Goal: Information Seeking & Learning: Learn about a topic

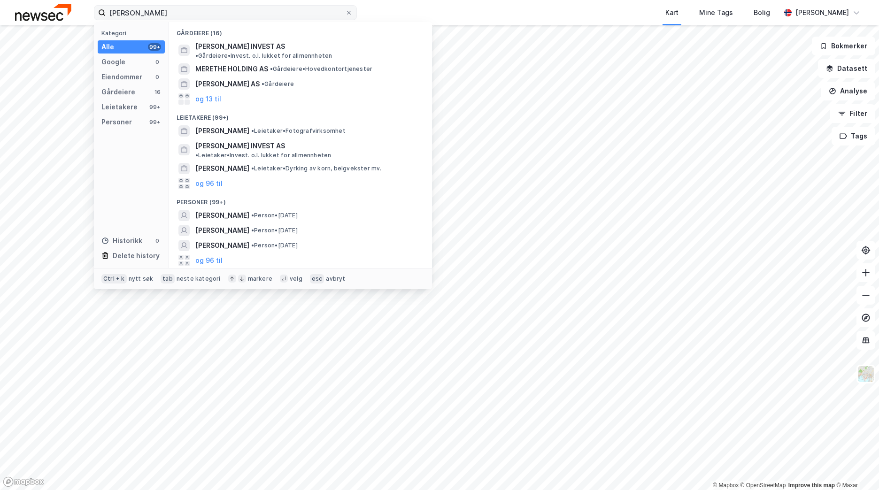
click at [154, 14] on input "[PERSON_NAME]" at bounding box center [225, 13] width 239 height 14
click at [298, 212] on span "• Person • [DATE]" at bounding box center [274, 216] width 46 height 8
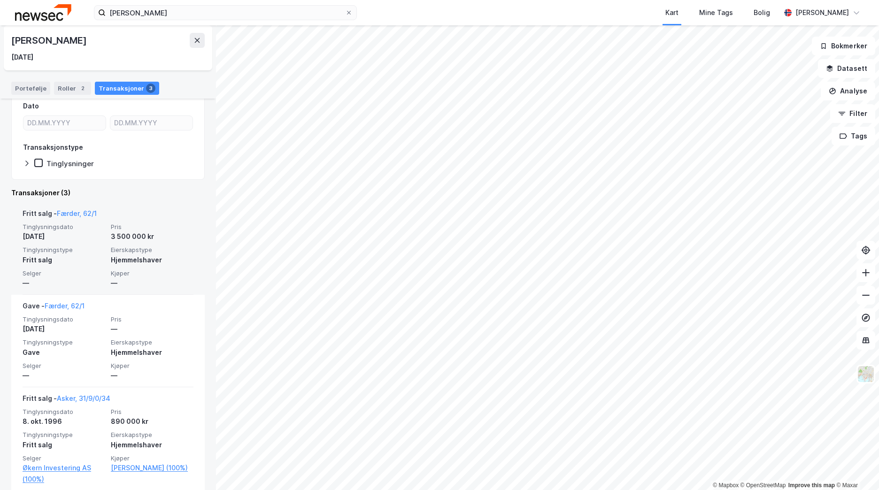
scroll to position [122, 0]
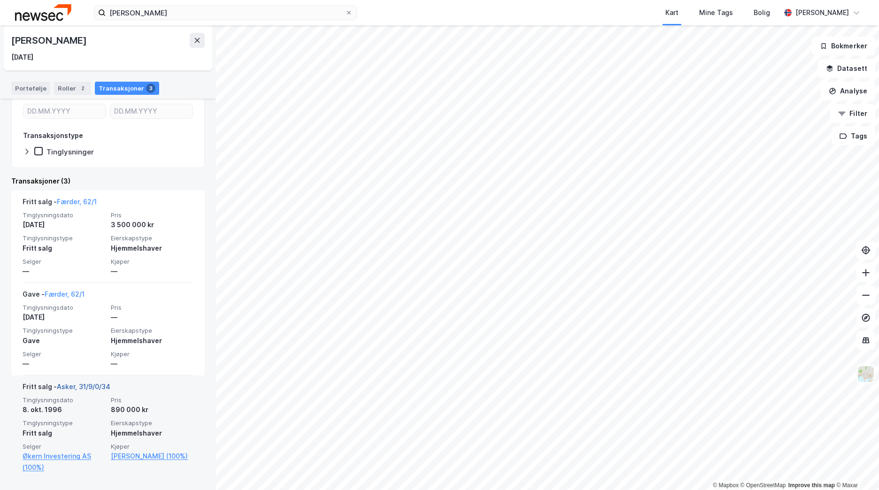
click at [79, 389] on link "Asker, 31/9/0/34" at bounding box center [84, 387] width 54 height 8
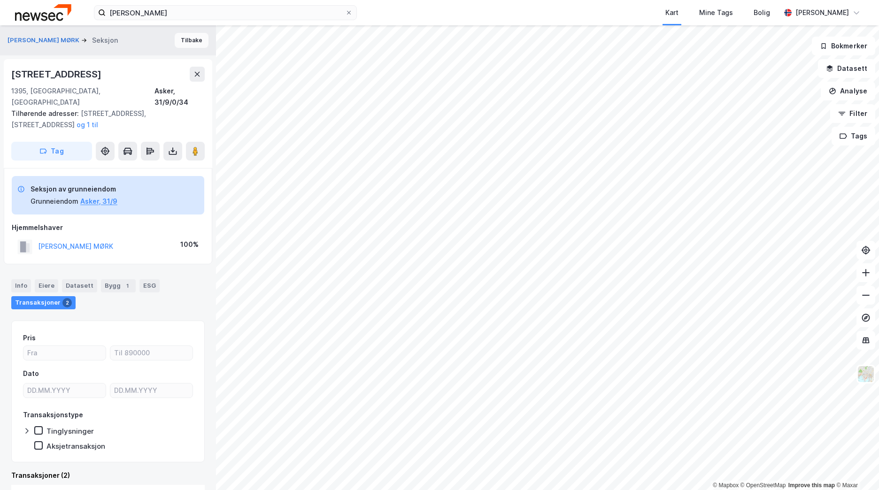
click at [185, 43] on button "Tilbake" at bounding box center [192, 40] width 34 height 15
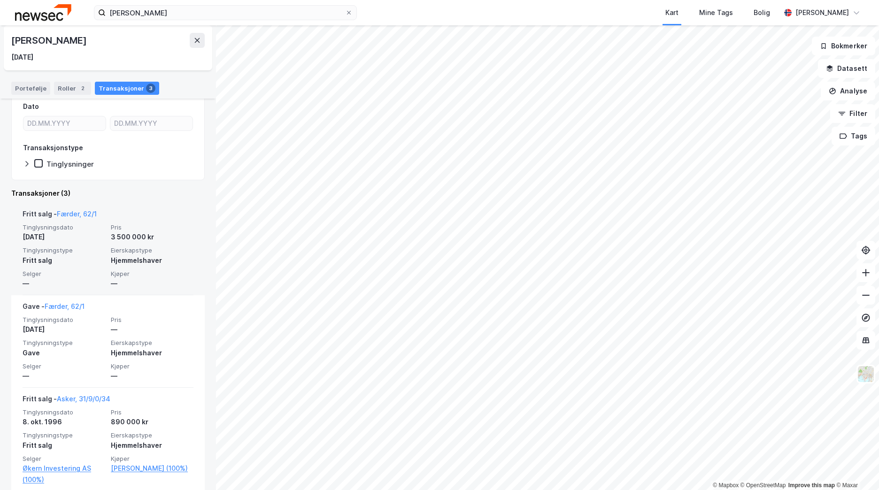
scroll to position [122, 0]
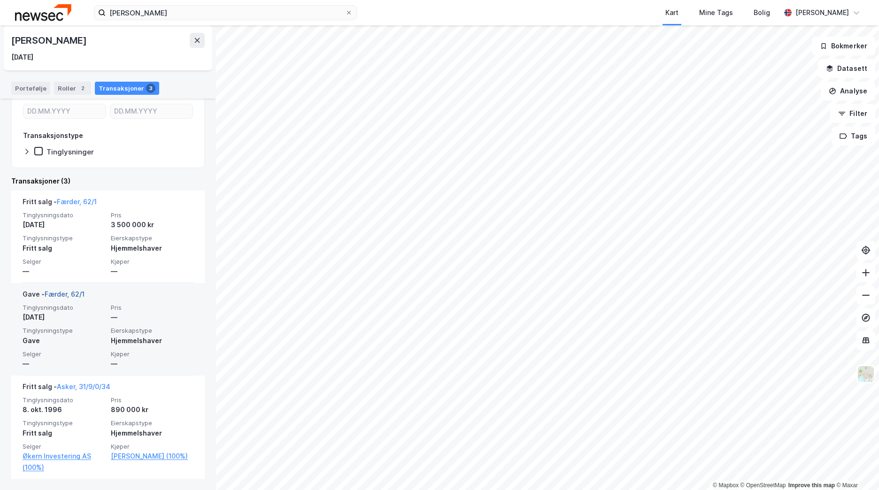
click at [65, 294] on link "Færder, 62/1" at bounding box center [65, 294] width 40 height 8
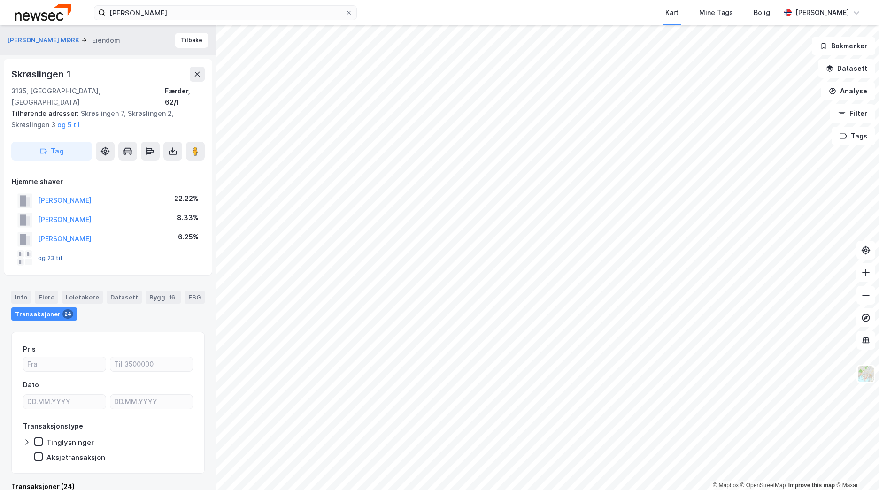
click at [0, 0] on button "og 23 til" at bounding box center [0, 0] width 0 height 0
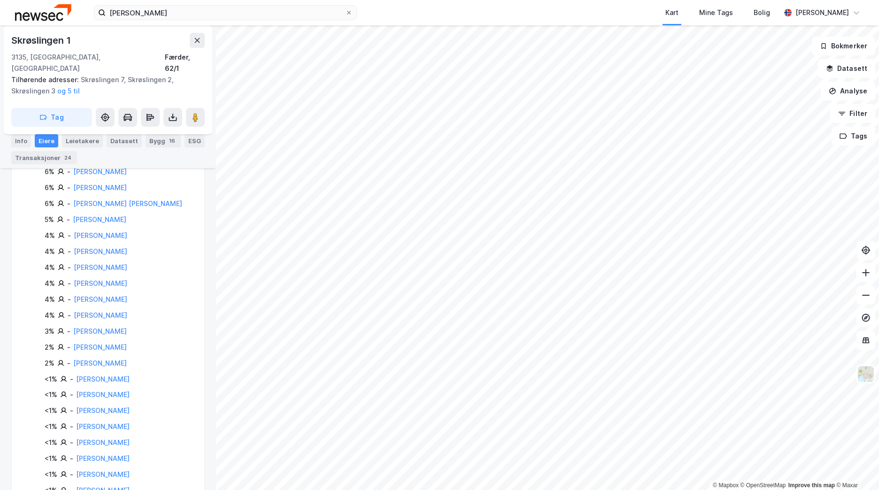
scroll to position [272, 0]
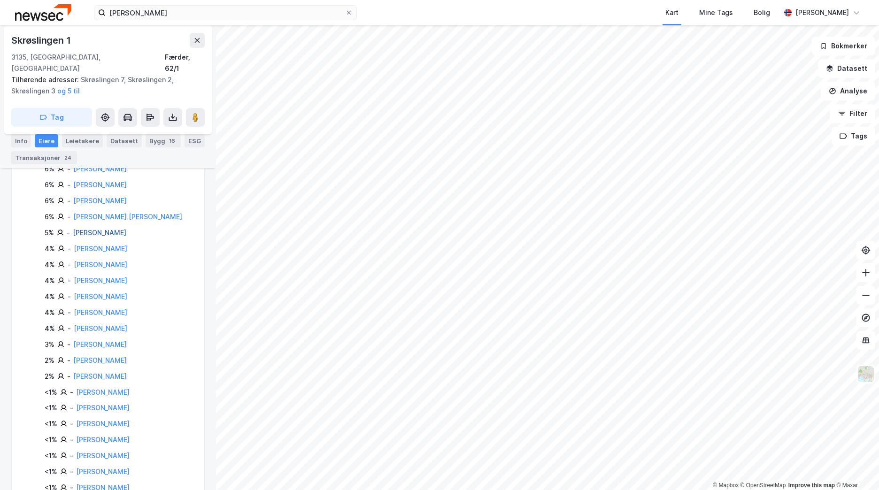
click at [85, 229] on link "[PERSON_NAME]" at bounding box center [100, 233] width 54 height 8
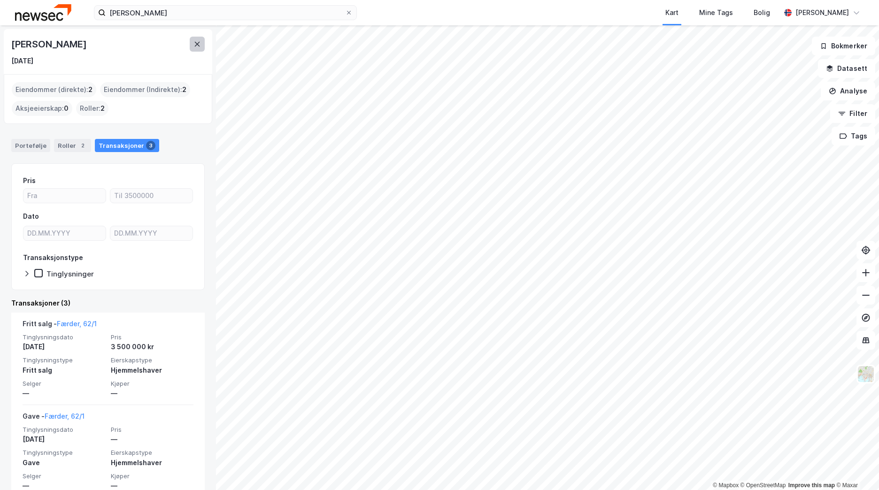
click at [194, 47] on icon at bounding box center [197, 44] width 8 height 8
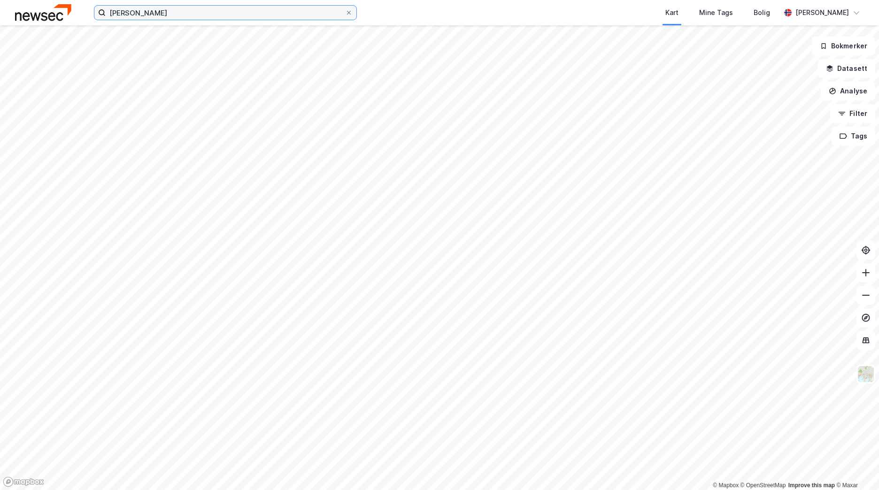
click at [189, 12] on input "[PERSON_NAME]" at bounding box center [225, 13] width 239 height 14
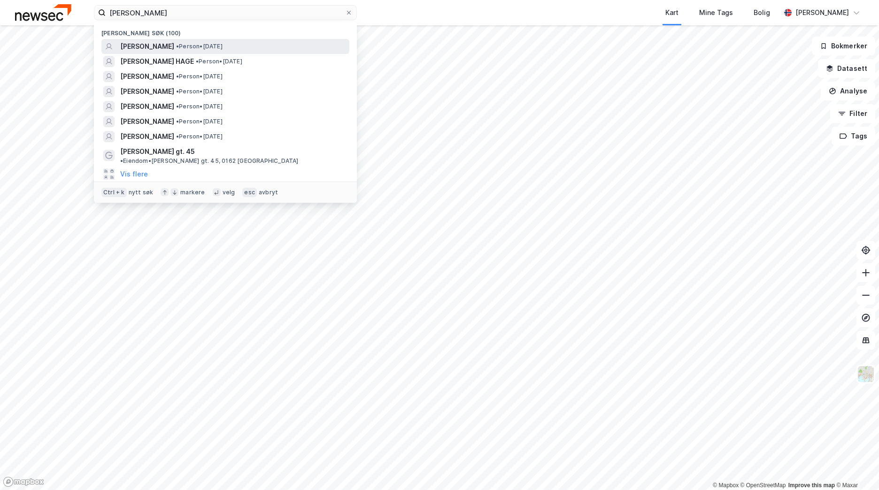
click at [174, 46] on span "[PERSON_NAME]" at bounding box center [147, 46] width 54 height 11
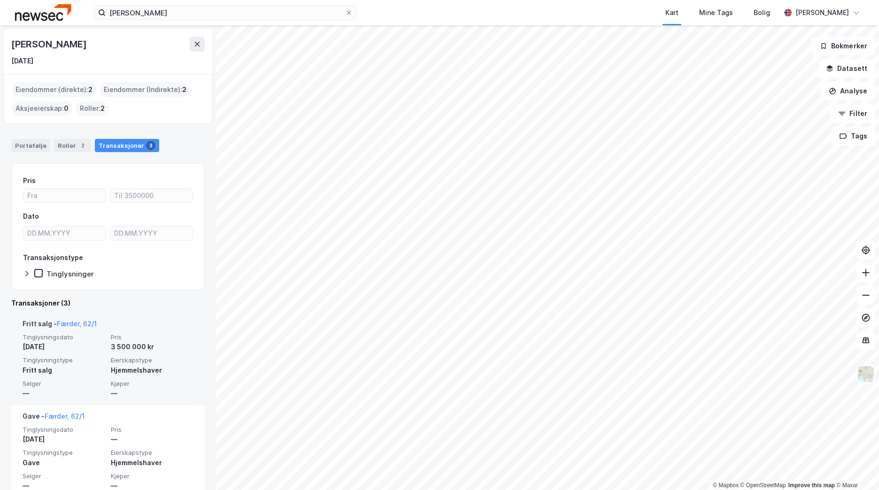
click at [70, 349] on div "[DATE]" at bounding box center [64, 346] width 83 height 11
click at [79, 323] on link "Færder, 62/1" at bounding box center [77, 324] width 40 height 8
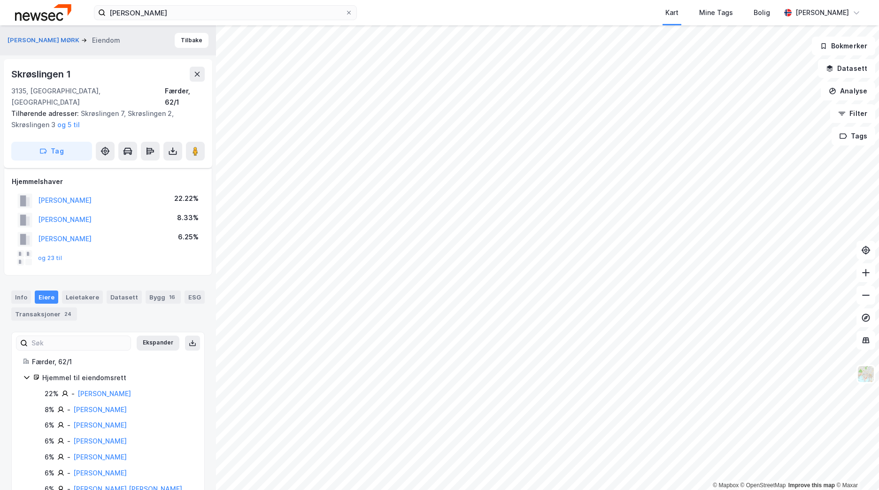
scroll to position [272, 0]
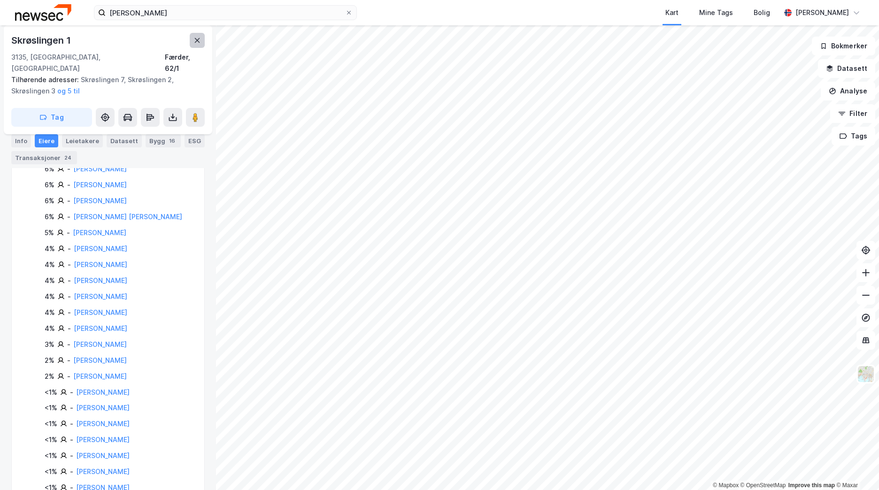
click at [192, 42] on button at bounding box center [197, 40] width 15 height 15
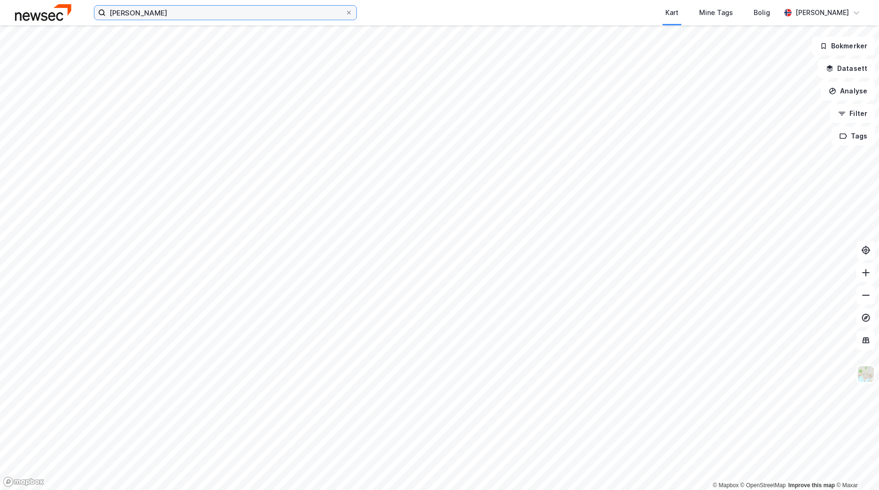
click at [185, 17] on input "[PERSON_NAME]" at bounding box center [225, 13] width 239 height 14
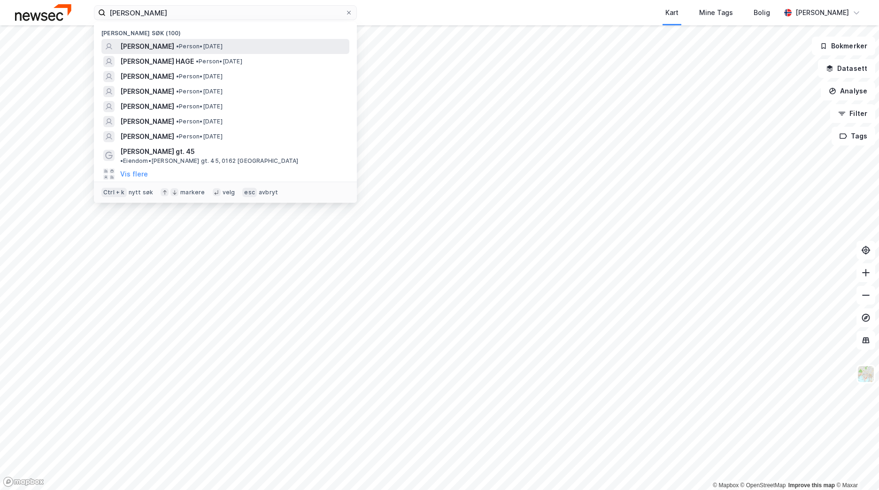
click at [185, 40] on div "[PERSON_NAME] • Person • [DATE]" at bounding box center [225, 46] width 248 height 15
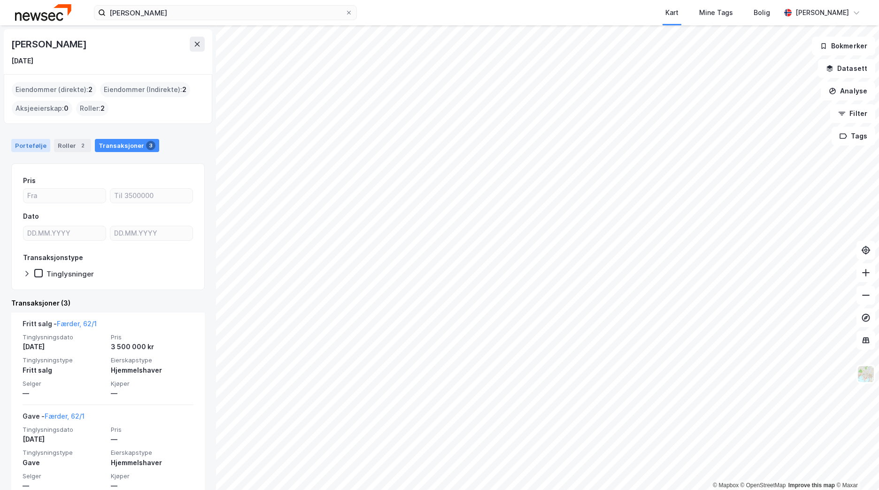
click at [39, 147] on div "Portefølje" at bounding box center [30, 145] width 39 height 13
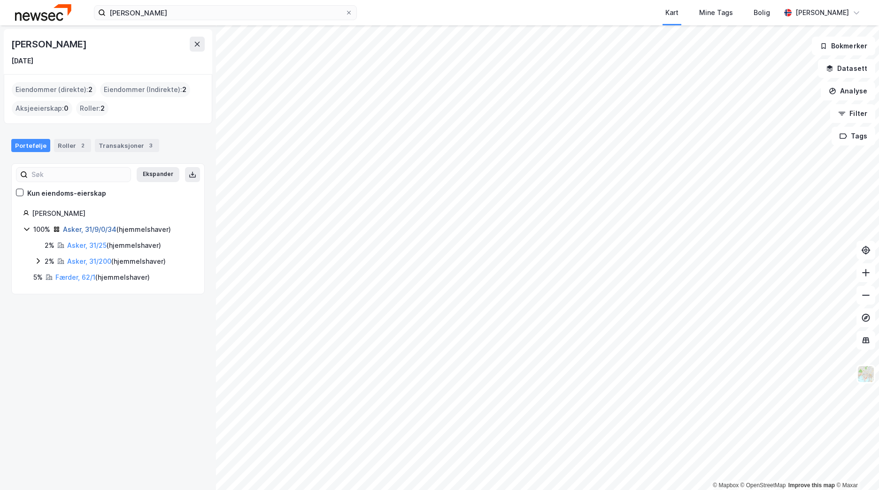
click at [78, 229] on link "Asker, 31/9/0/34" at bounding box center [90, 229] width 54 height 8
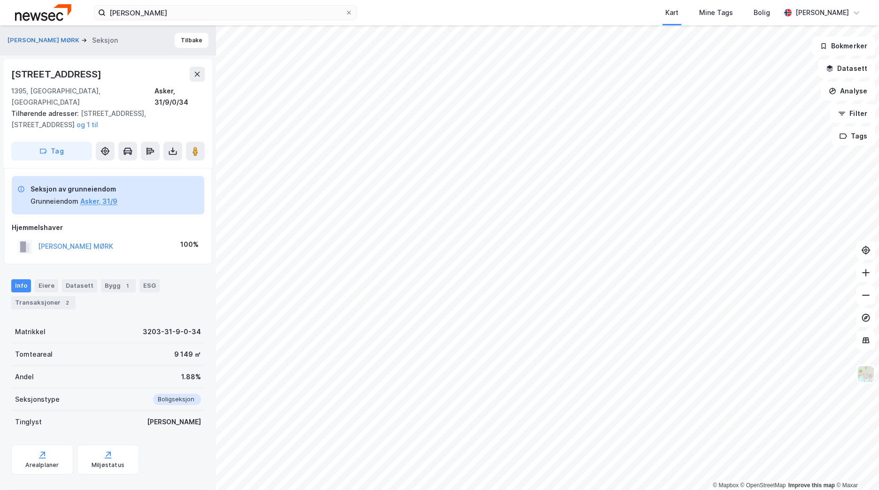
scroll to position [4, 0]
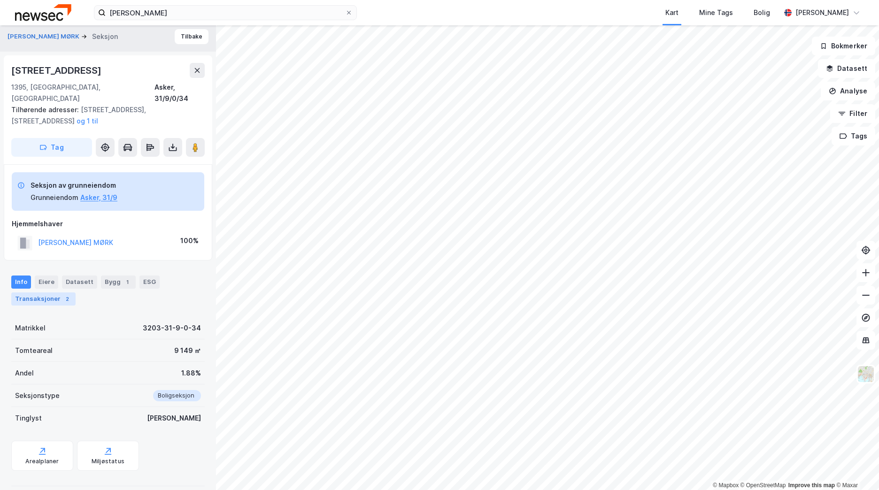
click at [54, 292] on div "Transaksjoner 2" at bounding box center [43, 298] width 64 height 13
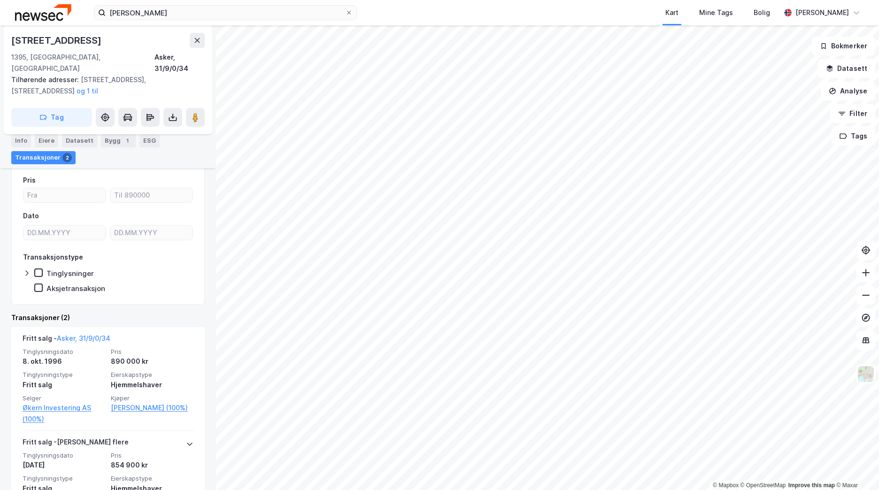
scroll to position [129, 0]
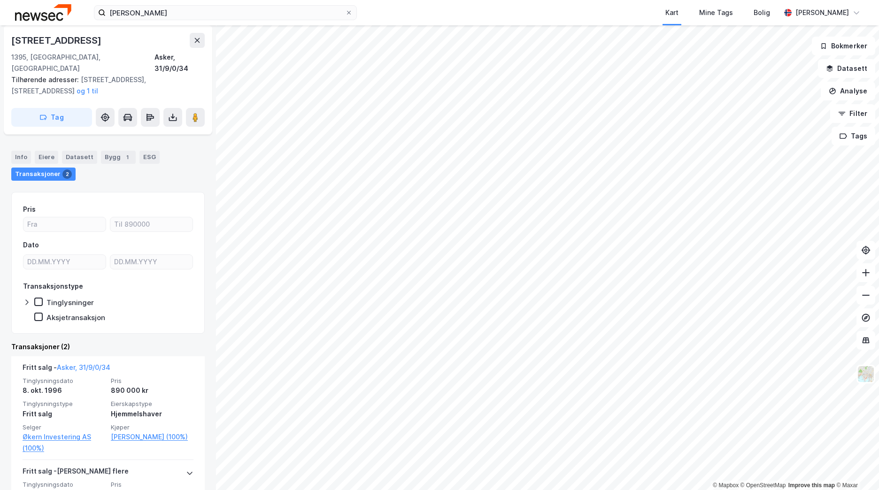
click at [89, 39] on div "[STREET_ADDRESS]" at bounding box center [57, 40] width 92 height 15
copy div "[STREET_ADDRESS]"
click at [168, 22] on div "[PERSON_NAME] Kart Mine Tags Bolig [PERSON_NAME]" at bounding box center [439, 12] width 879 height 25
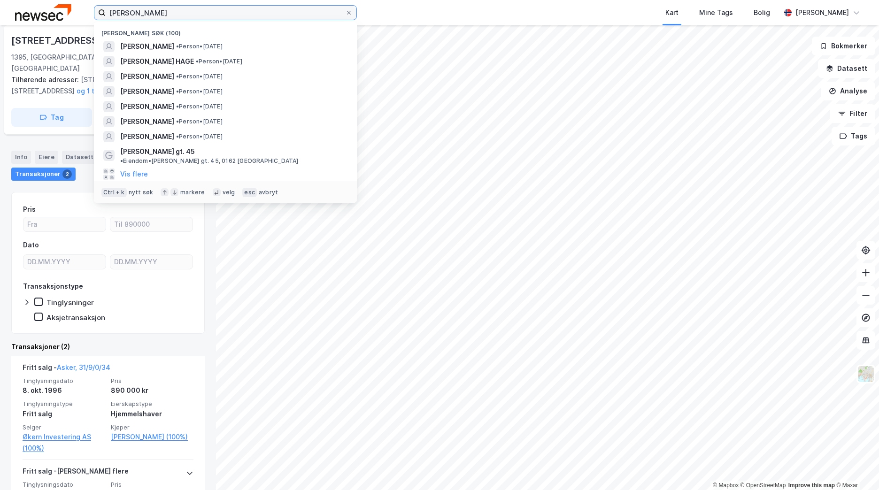
drag, startPoint x: 182, startPoint y: 13, endPoint x: 60, endPoint y: 12, distance: 121.6
click at [60, 12] on div "[PERSON_NAME] Nylige søk (100) [PERSON_NAME] • Person • [DATE] [PERSON_NAME] HA…" at bounding box center [439, 12] width 879 height 25
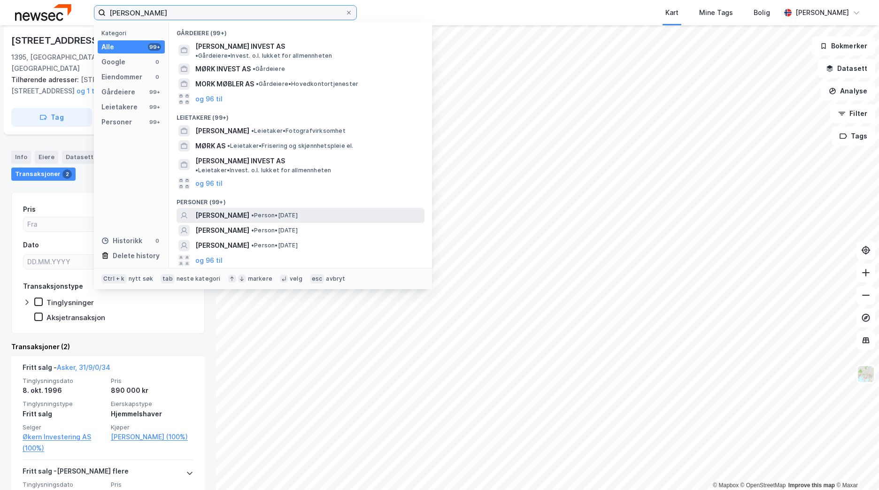
type input "[PERSON_NAME]"
click at [249, 210] on span "[PERSON_NAME]" at bounding box center [222, 215] width 54 height 11
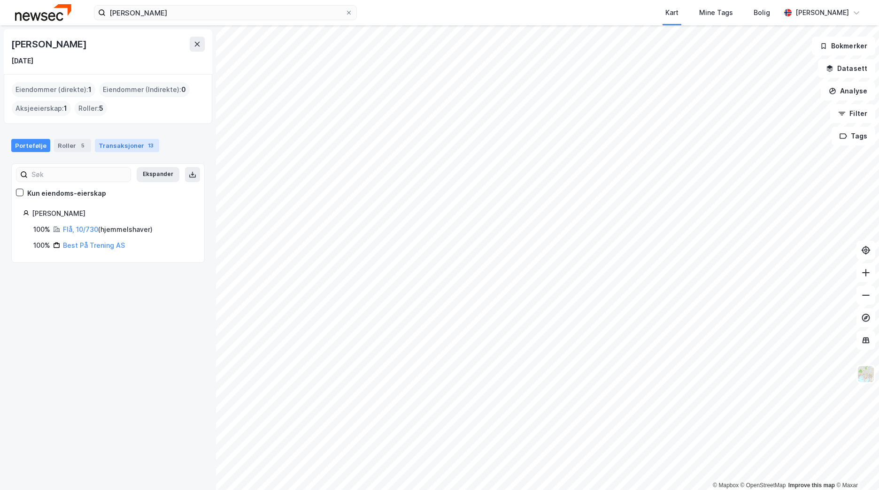
click at [100, 147] on div "Transaksjoner 13" at bounding box center [127, 145] width 64 height 13
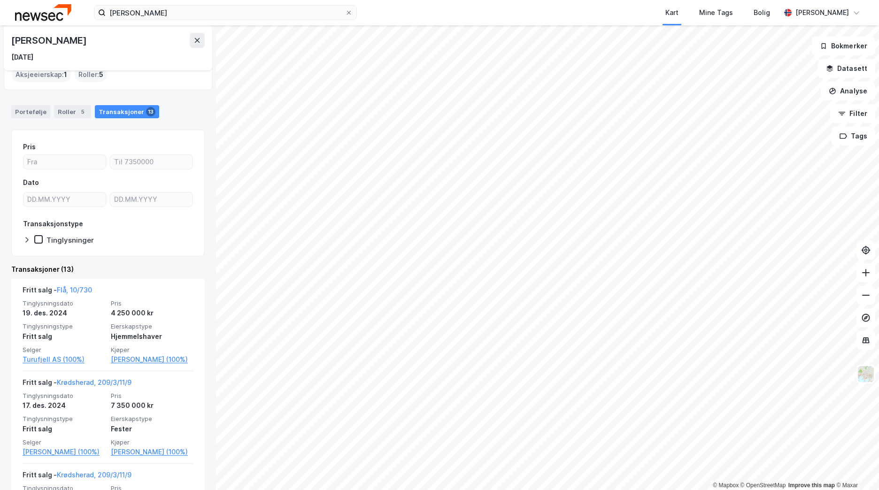
scroll to position [47, 0]
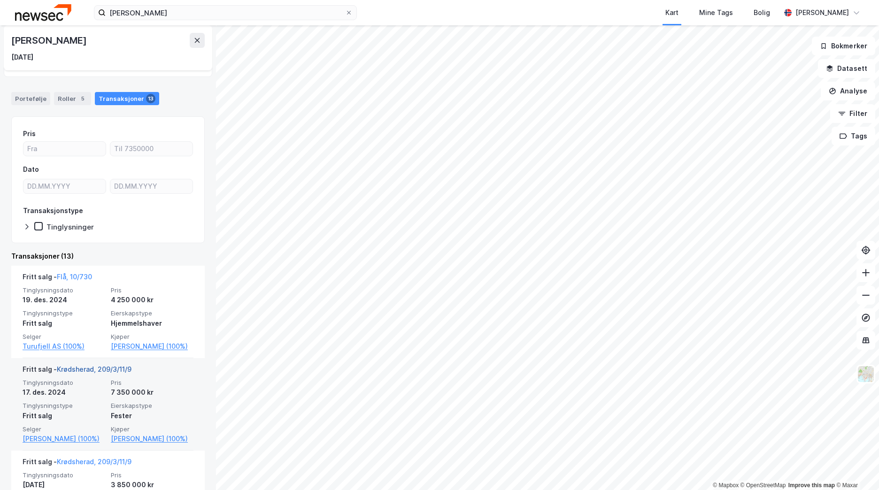
click at [90, 373] on link "Krødsherad, 209/3/11/9" at bounding box center [94, 369] width 75 height 8
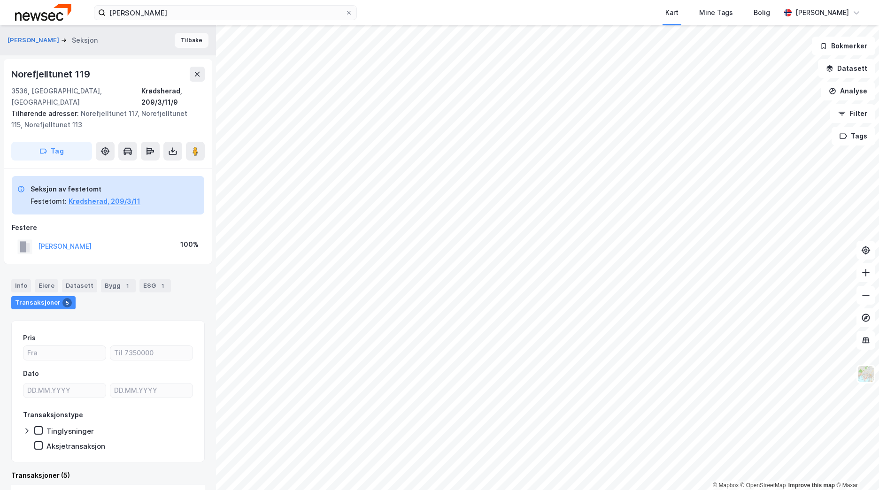
click at [181, 45] on button "Tilbake" at bounding box center [192, 40] width 34 height 15
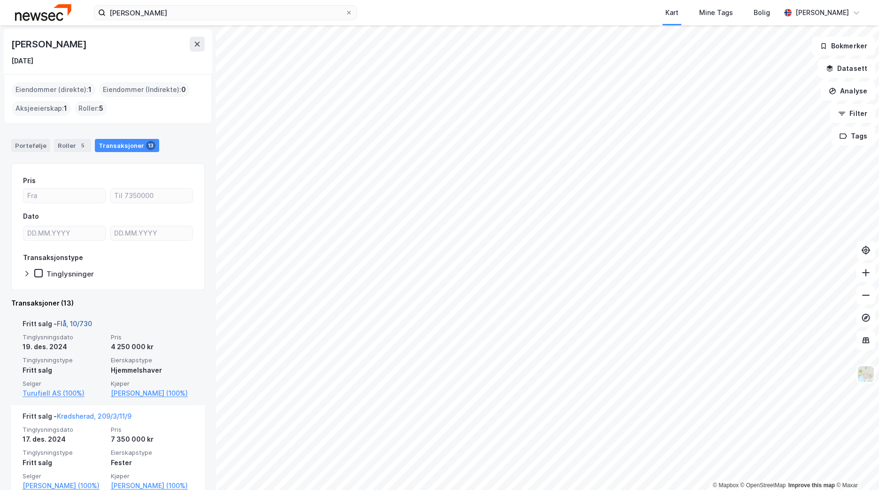
click at [79, 325] on link "Flå, 10/730" at bounding box center [74, 324] width 35 height 8
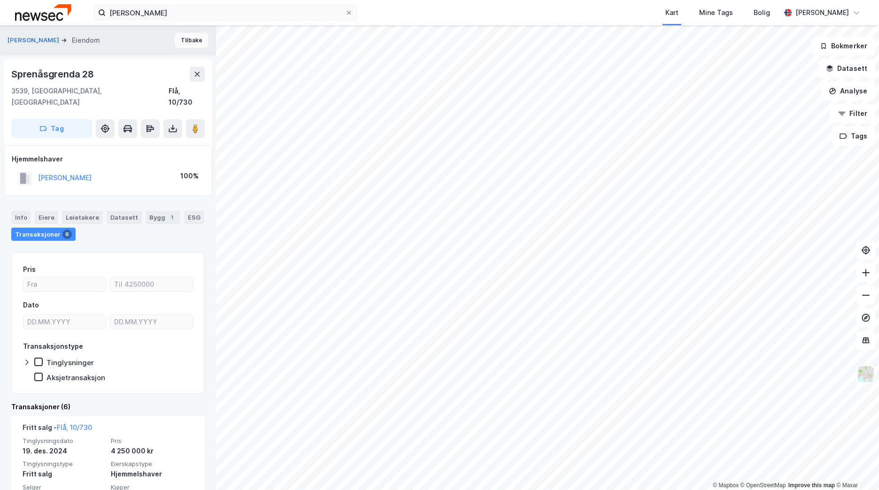
click at [191, 47] on button "Tilbake" at bounding box center [192, 40] width 34 height 15
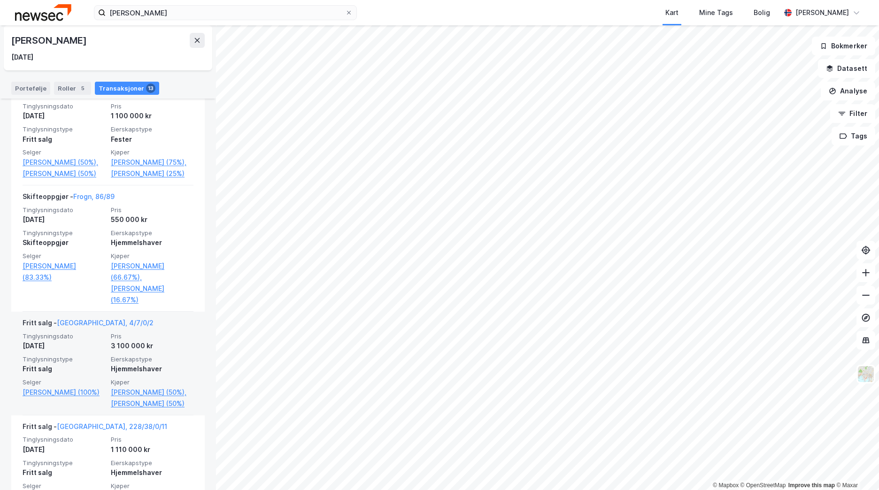
scroll to position [872, 0]
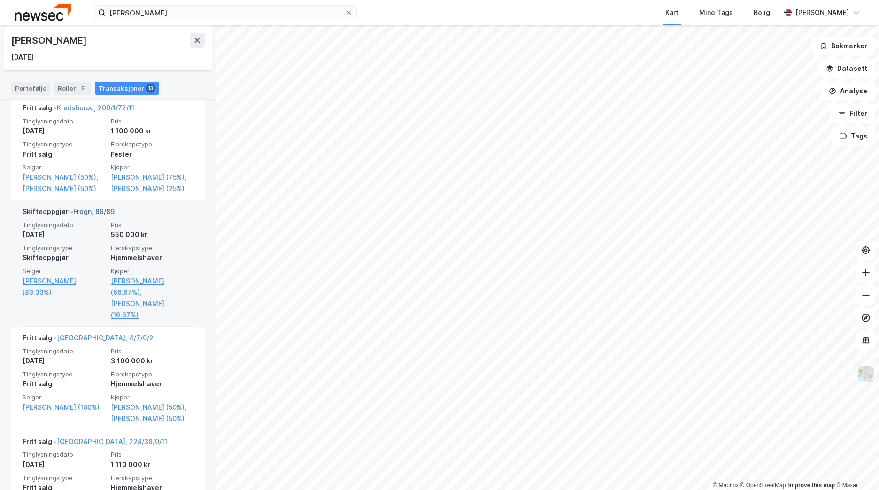
click at [93, 215] on link "Frogn, 86/89" at bounding box center [93, 211] width 41 height 8
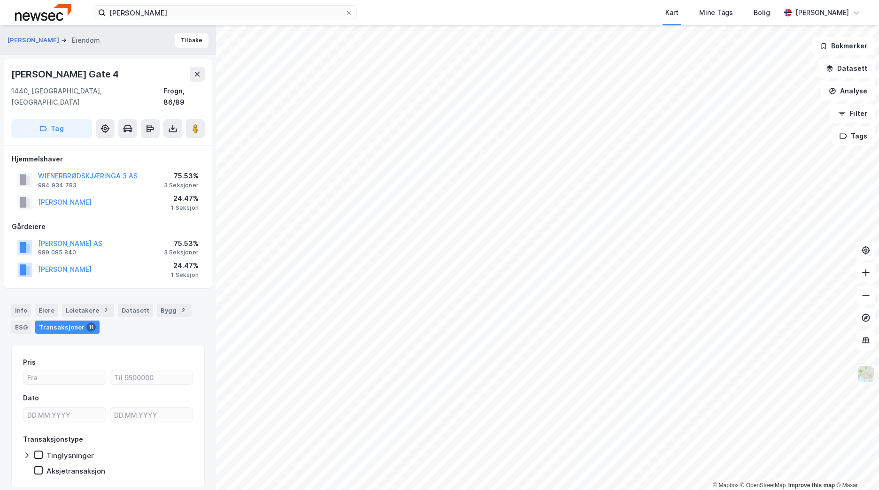
scroll to position [20, 0]
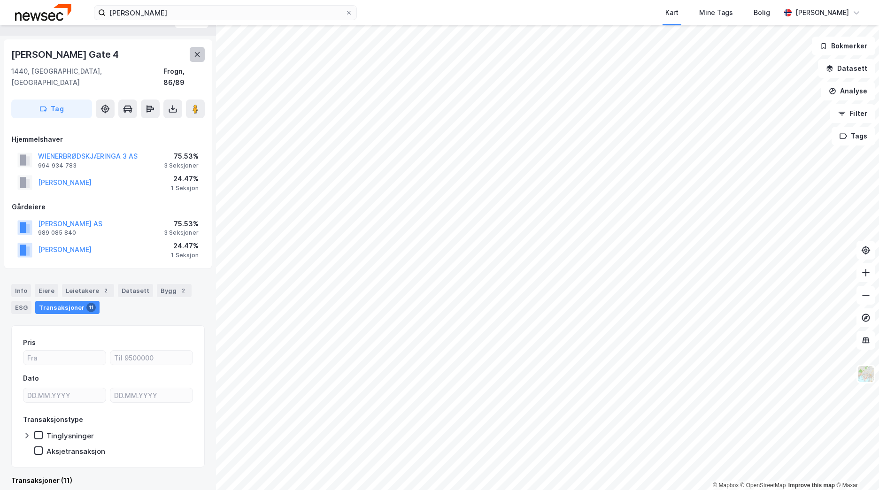
click at [196, 53] on icon at bounding box center [197, 54] width 5 height 5
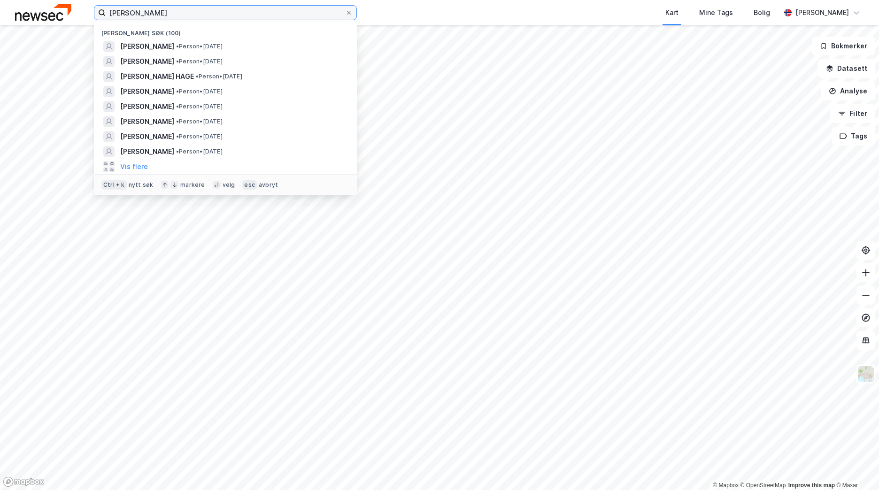
click at [203, 15] on input "[PERSON_NAME]" at bounding box center [225, 13] width 239 height 14
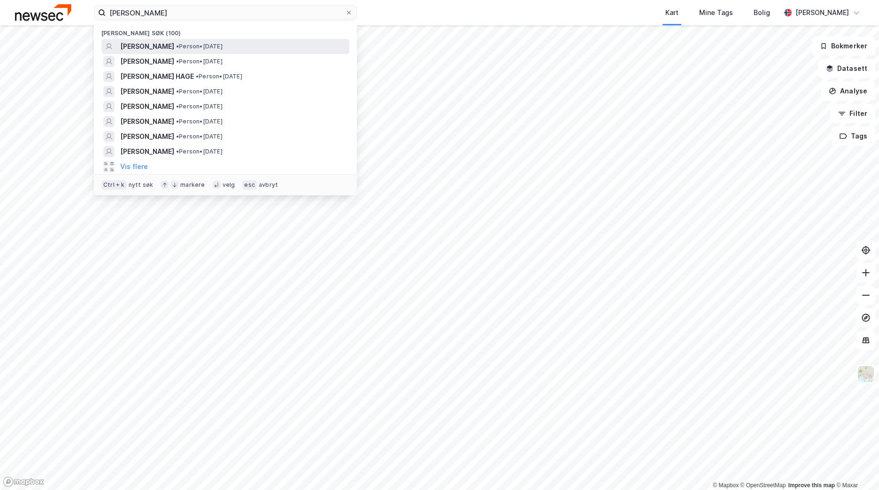
click at [174, 45] on span "[PERSON_NAME]" at bounding box center [147, 46] width 54 height 11
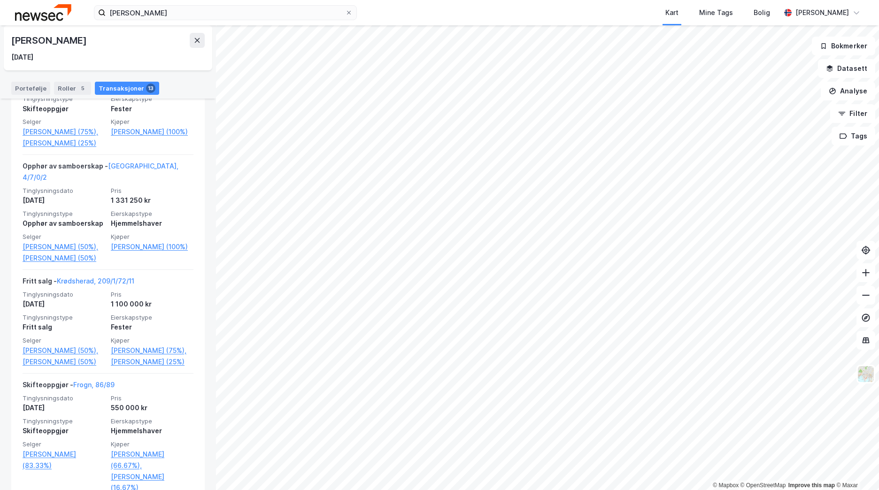
scroll to position [684, 0]
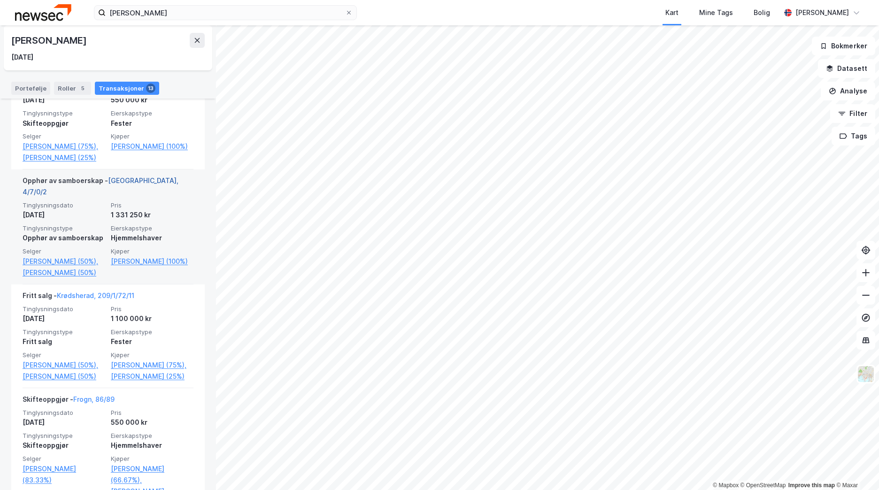
click at [137, 196] on link "[GEOGRAPHIC_DATA], 4/7/0/2" at bounding box center [101, 185] width 156 height 19
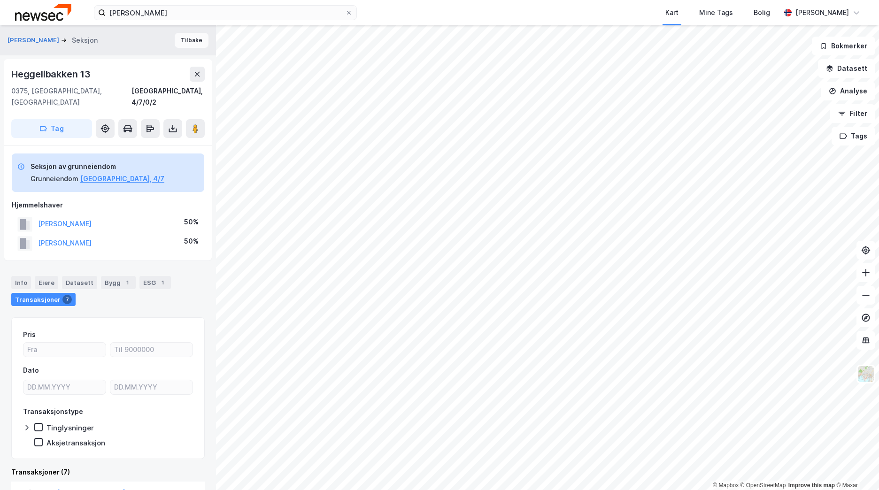
click at [191, 46] on button "Tilbake" at bounding box center [192, 40] width 34 height 15
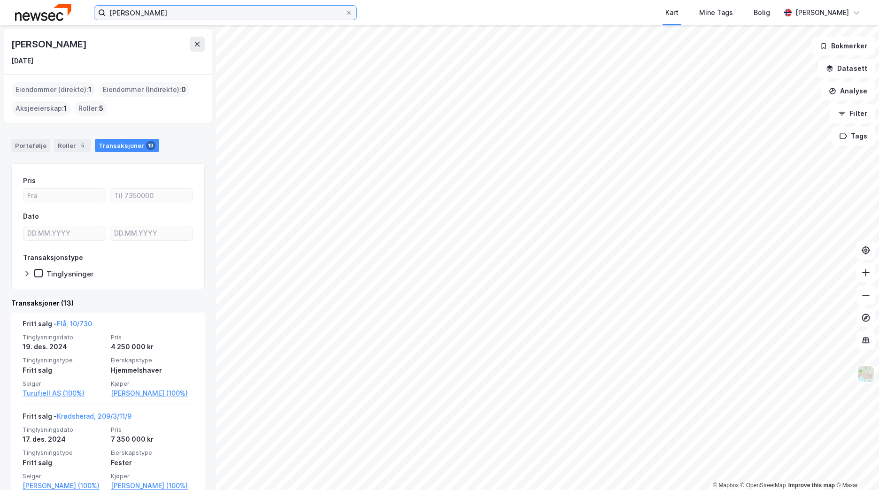
click at [194, 13] on input "[PERSON_NAME]" at bounding box center [225, 13] width 239 height 14
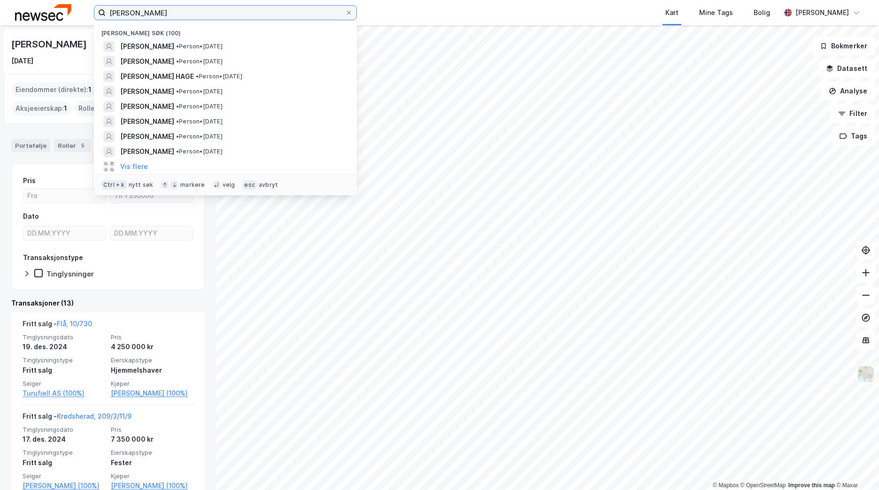
click at [194, 13] on input "[PERSON_NAME]" at bounding box center [225, 13] width 239 height 14
